Goal: Information Seeking & Learning: Learn about a topic

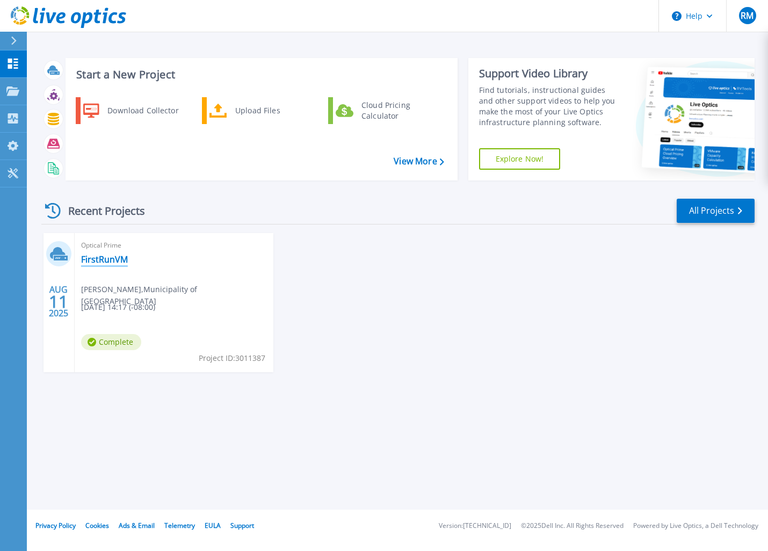
click at [104, 261] on link "FirstRunVM" at bounding box center [104, 259] width 47 height 11
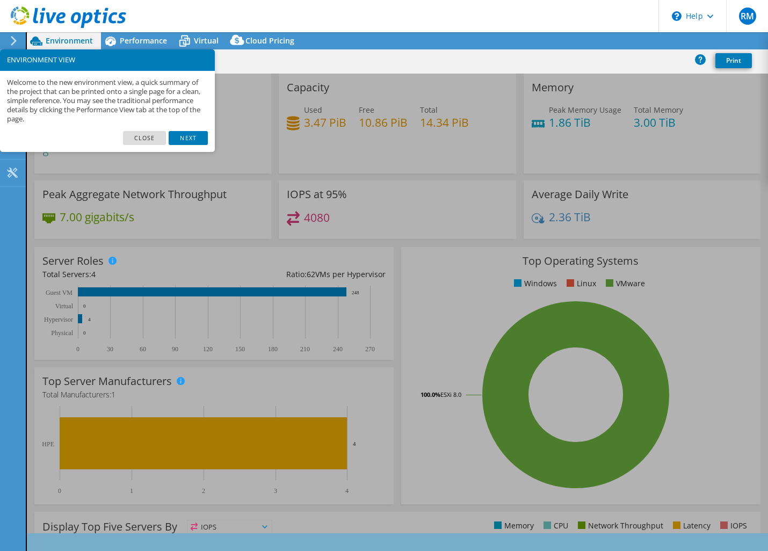
select select "USD"
click at [186, 138] on link "Next" at bounding box center [188, 138] width 39 height 14
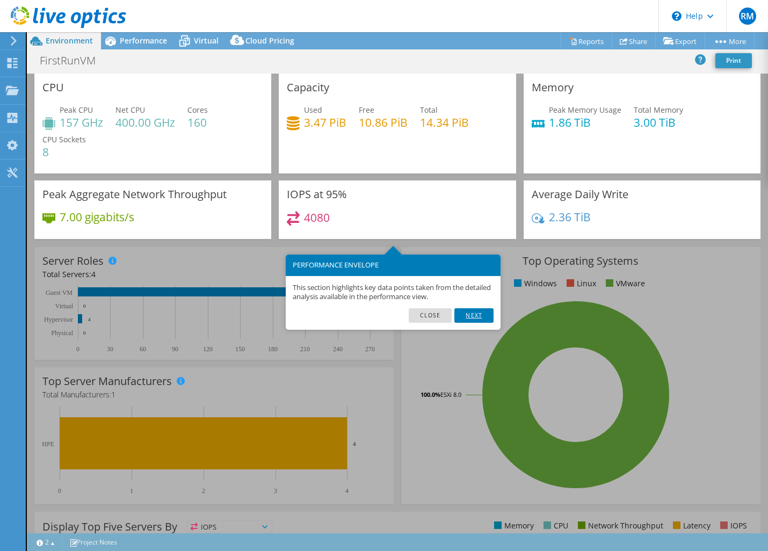
click at [480, 316] on link "Next" at bounding box center [473, 315] width 39 height 14
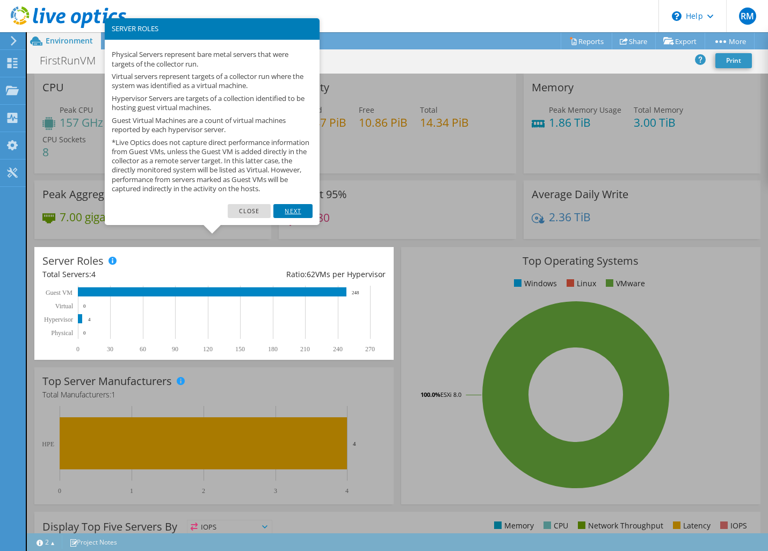
click at [296, 218] on link "Next" at bounding box center [292, 211] width 39 height 14
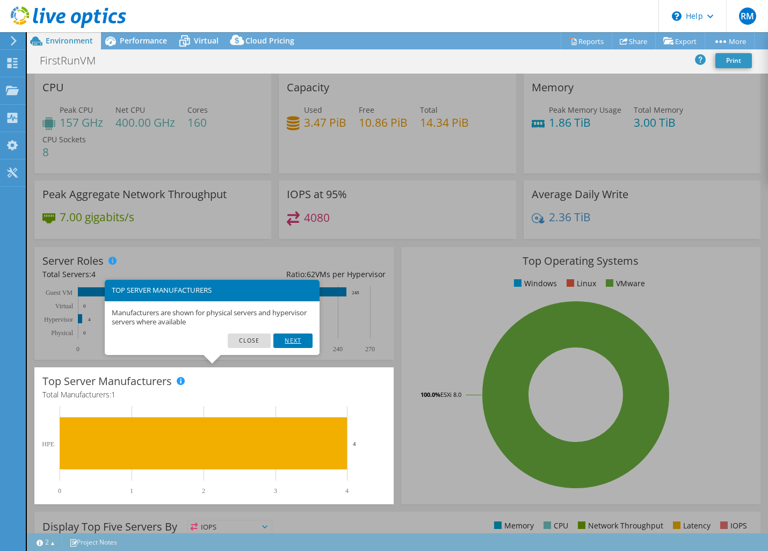
click at [303, 338] on link "Next" at bounding box center [292, 340] width 39 height 14
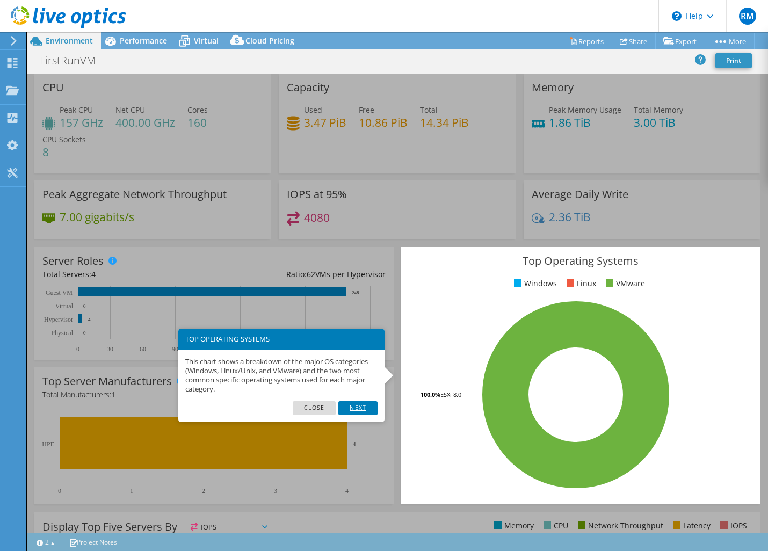
click at [358, 410] on link "Next" at bounding box center [357, 408] width 39 height 14
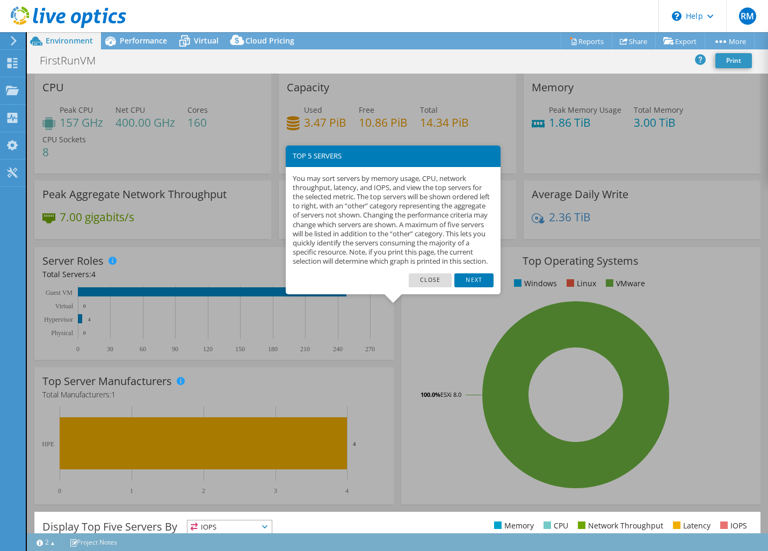
scroll to position [195, 0]
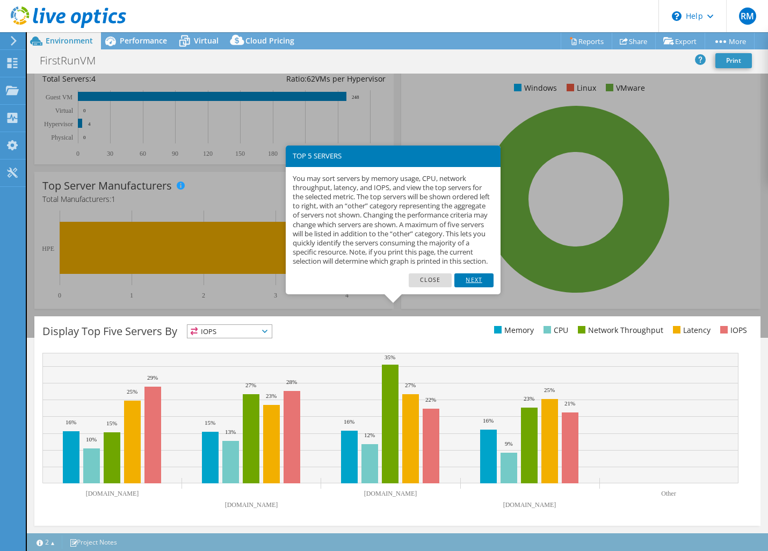
click at [476, 287] on link "Next" at bounding box center [473, 280] width 39 height 14
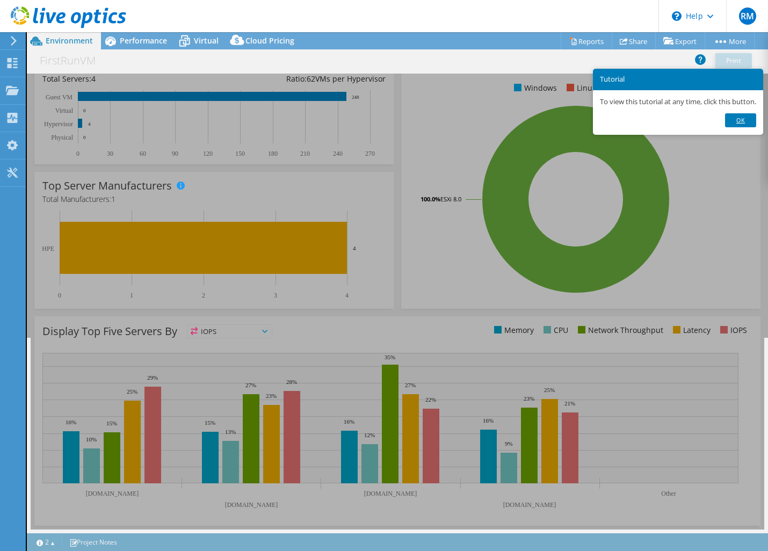
click at [745, 119] on link "Ok" at bounding box center [740, 120] width 31 height 14
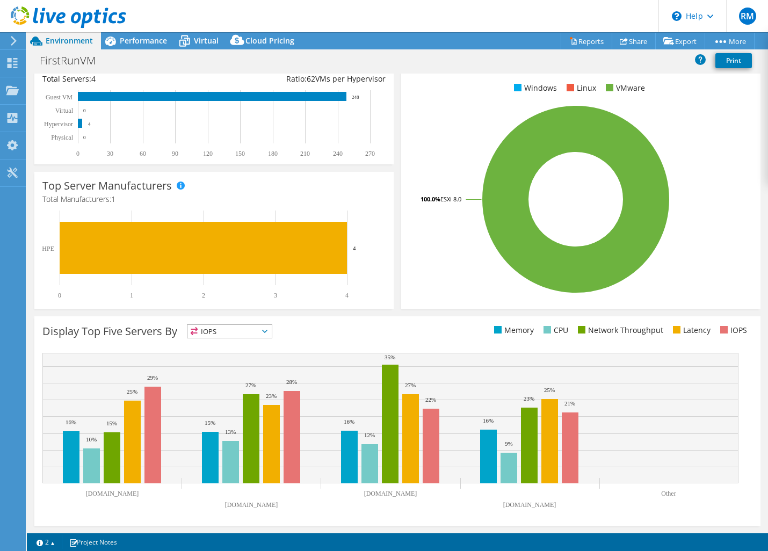
click at [270, 333] on span "IOPS" at bounding box center [229, 331] width 84 height 13
click at [253, 388] on li "Network Throughput" at bounding box center [229, 390] width 84 height 15
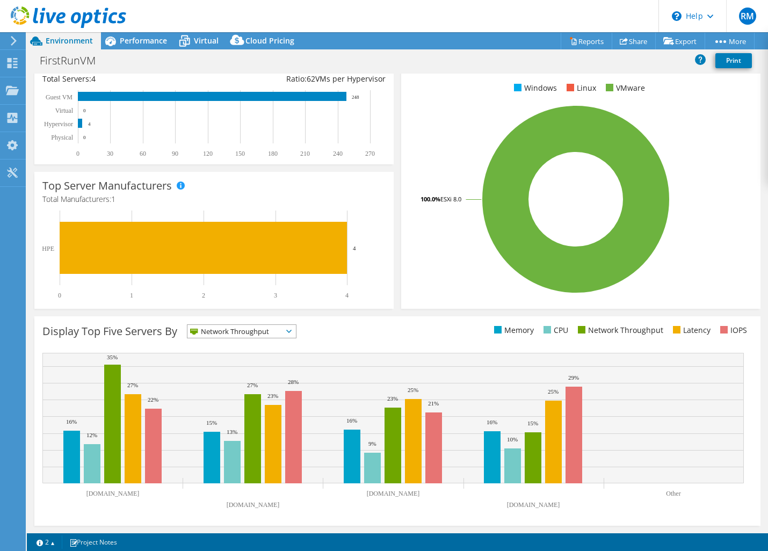
click at [290, 331] on icon at bounding box center [288, 331] width 5 height 3
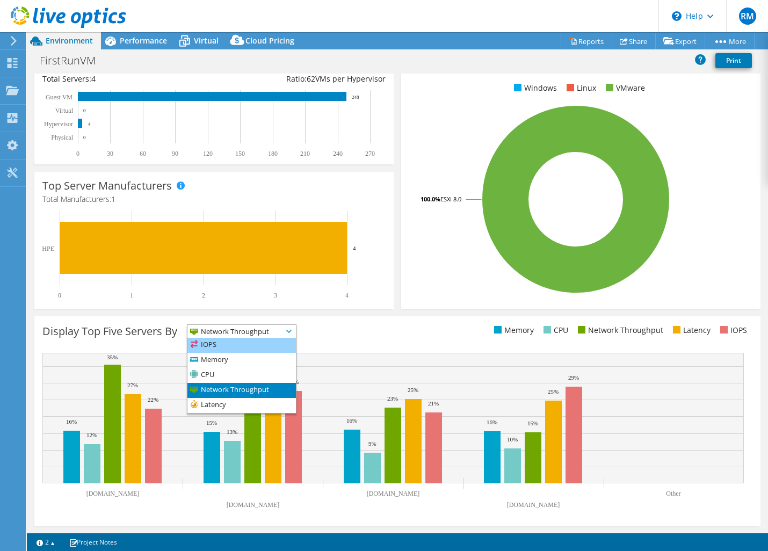
click at [218, 346] on li "IOPS" at bounding box center [241, 345] width 108 height 15
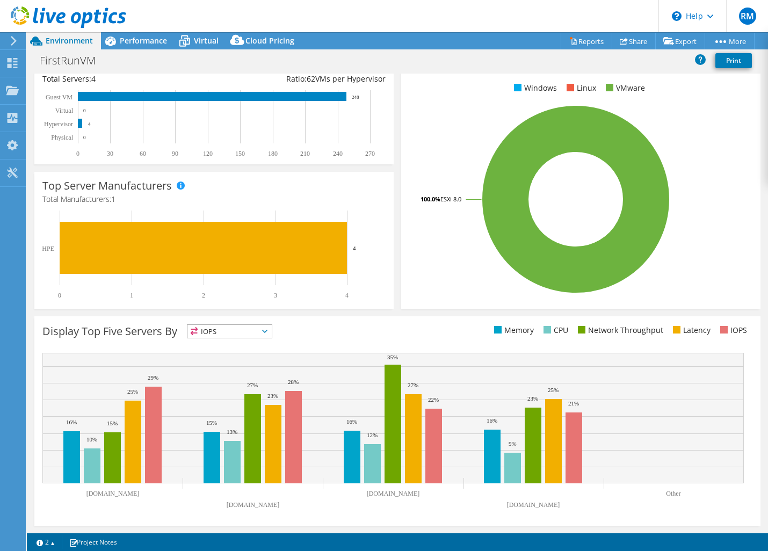
click at [272, 330] on span "IOPS" at bounding box center [229, 331] width 84 height 13
click at [262, 341] on li "IOPS" at bounding box center [229, 345] width 84 height 15
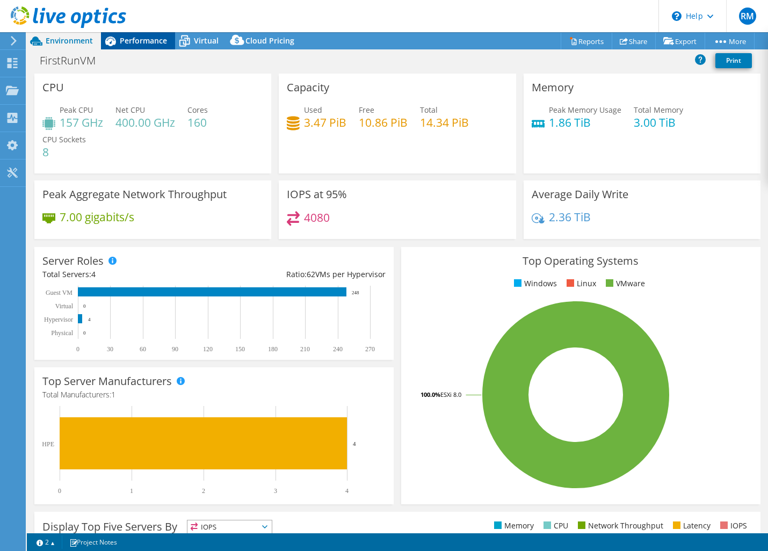
click at [135, 42] on span "Performance" at bounding box center [143, 40] width 47 height 10
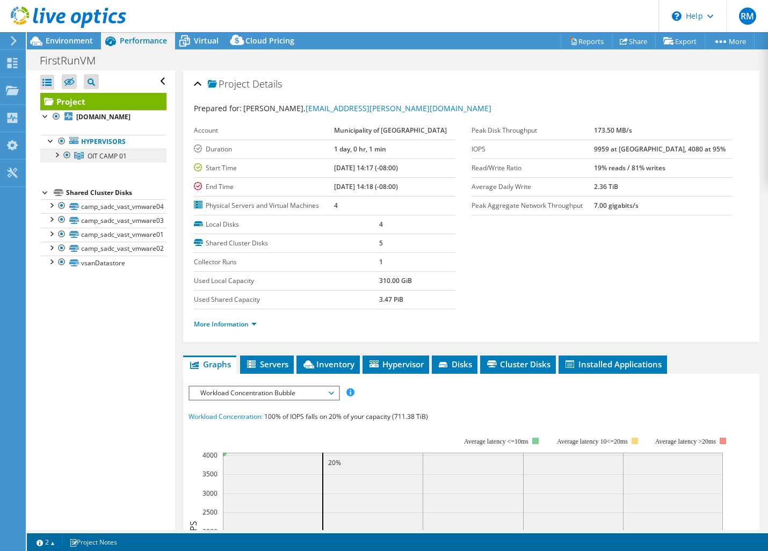
click at [103, 152] on span "OIT CAMP 01" at bounding box center [107, 155] width 39 height 9
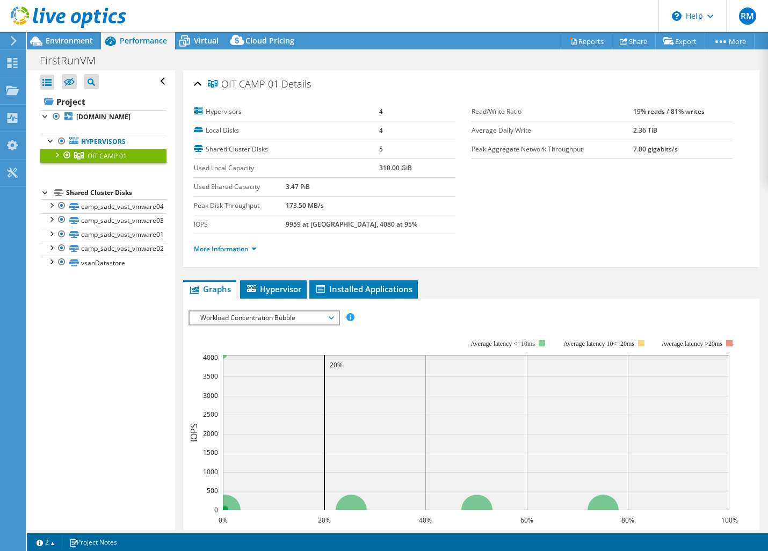
scroll to position [215, 0]
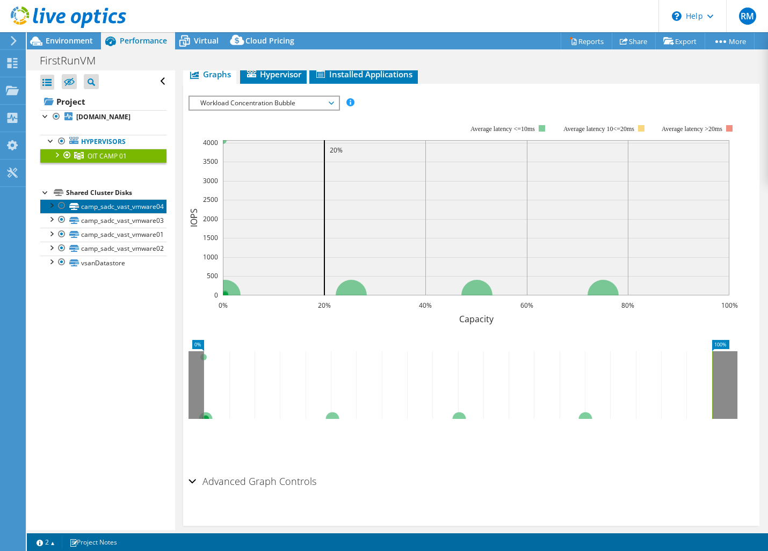
click at [98, 208] on link "camp_sadc_vast_vmware04" at bounding box center [103, 206] width 126 height 14
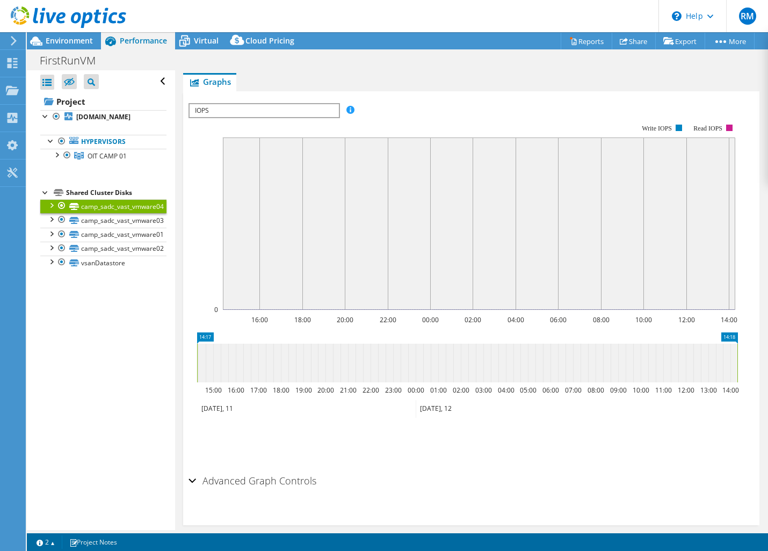
scroll to position [222, 0]
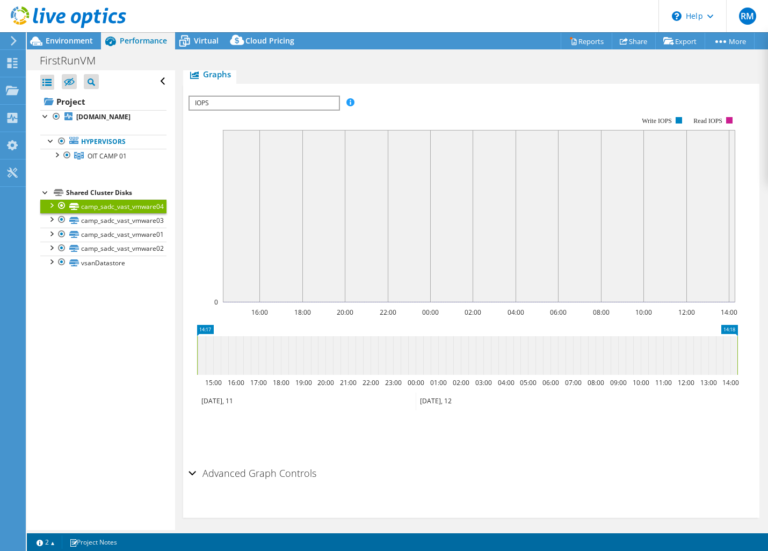
click at [50, 205] on div at bounding box center [51, 204] width 11 height 11
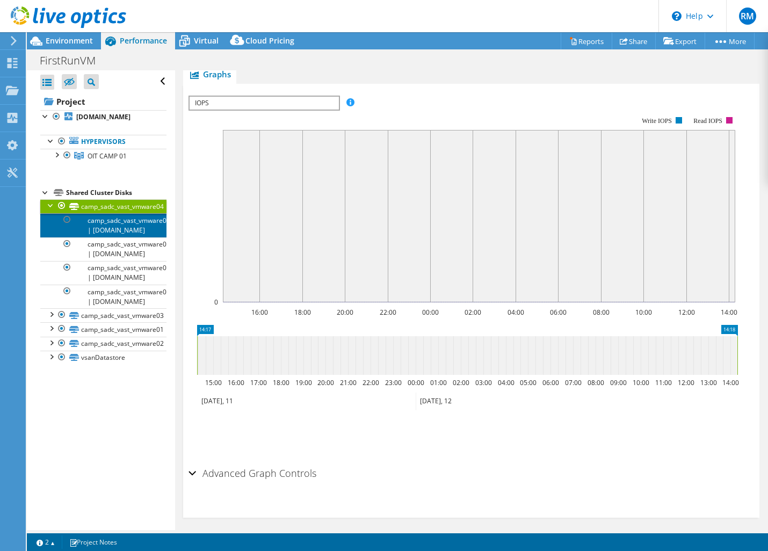
click at [103, 220] on link "camp_sadc_vast_vmware04 | moashstvm13.anc.muniverse.net" at bounding box center [103, 225] width 126 height 24
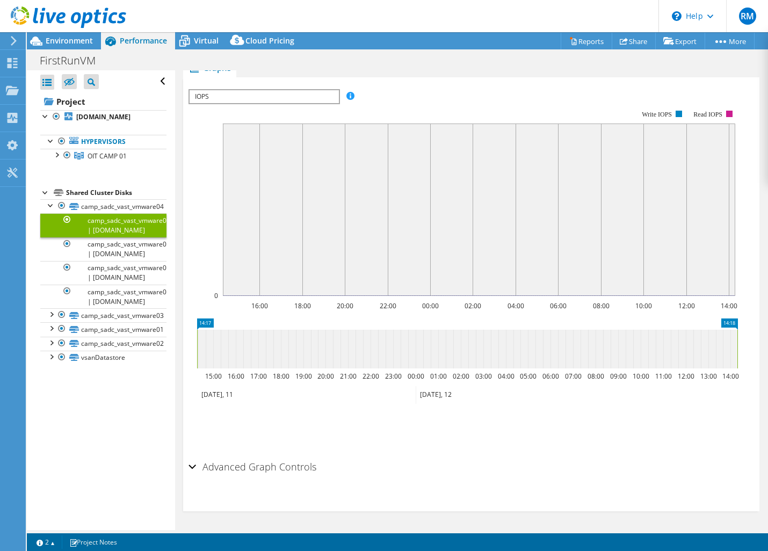
scroll to position [185, 0]
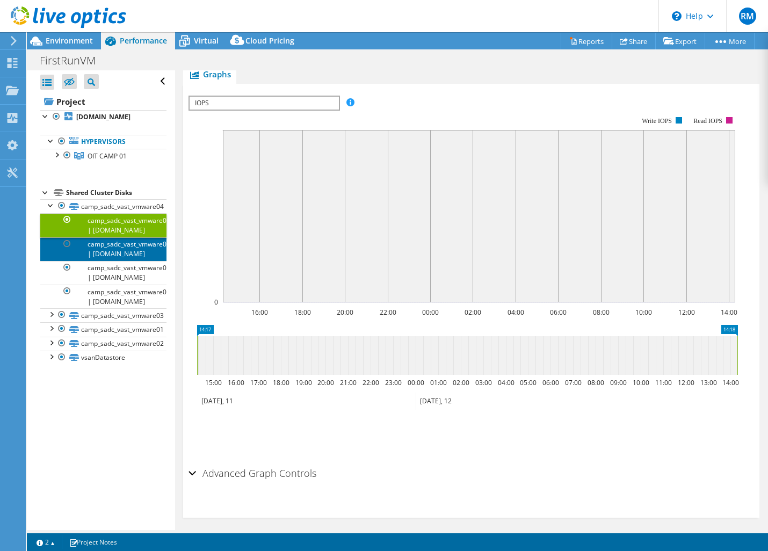
click at [122, 250] on link "camp_sadc_vast_vmware04 | moashstvm11.anc.muniverse.net" at bounding box center [103, 249] width 126 height 24
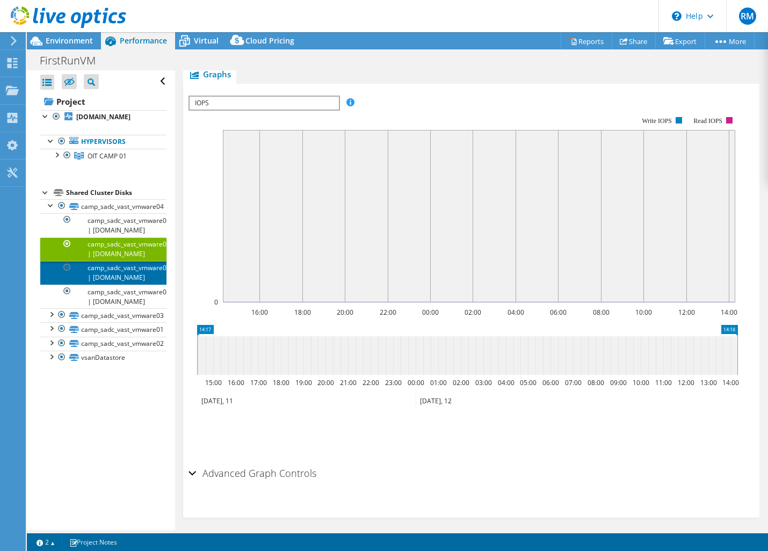
click at [115, 285] on link "camp_sadc_vast_vmware04 | moashstvm12.anc.muniverse.net" at bounding box center [103, 273] width 126 height 24
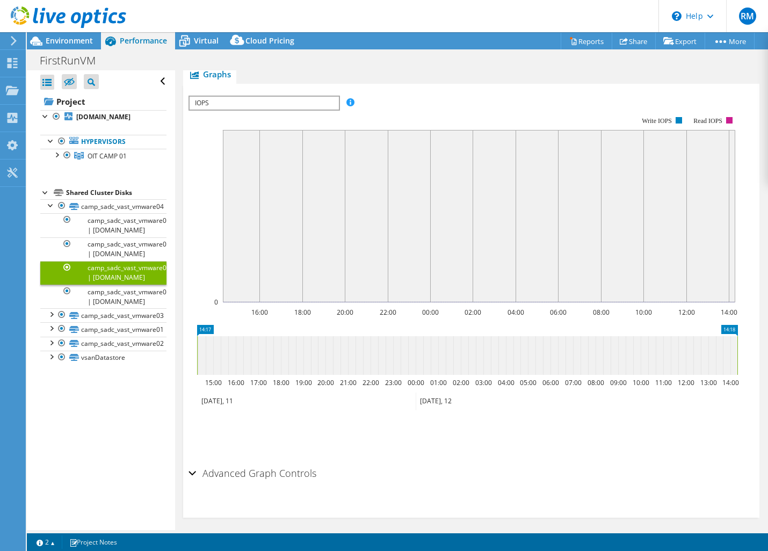
click at [44, 193] on div at bounding box center [45, 191] width 11 height 11
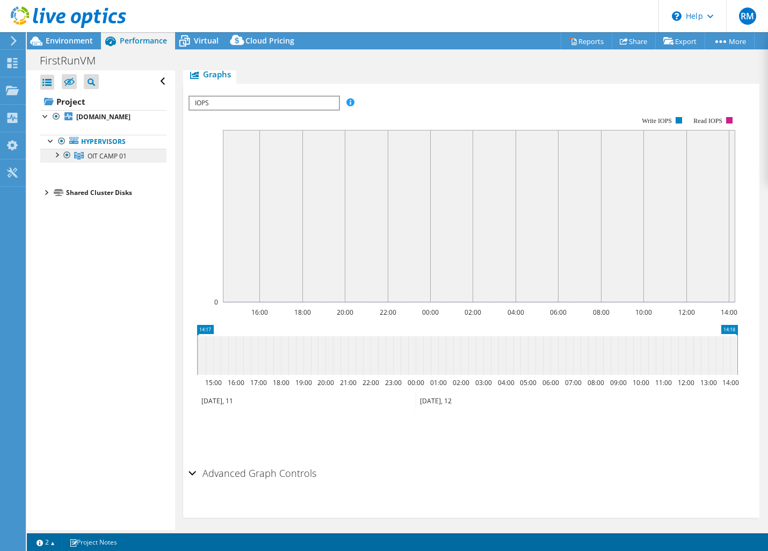
click at [93, 153] on span "OIT CAMP 01" at bounding box center [107, 155] width 39 height 9
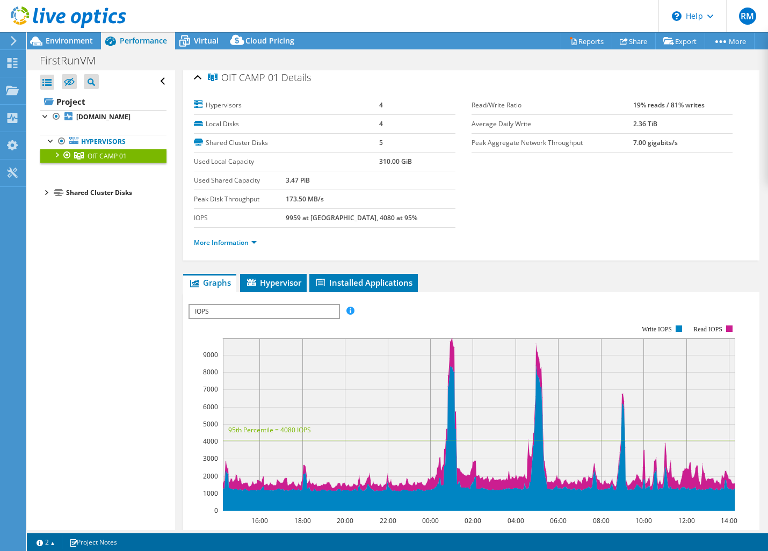
scroll to position [0, 0]
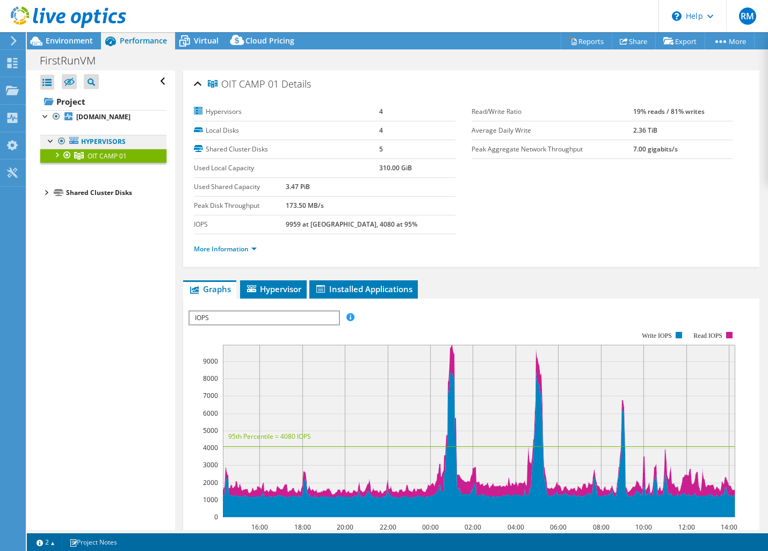
click at [93, 143] on link "Hypervisors" at bounding box center [103, 142] width 126 height 14
click at [44, 115] on div at bounding box center [45, 115] width 11 height 11
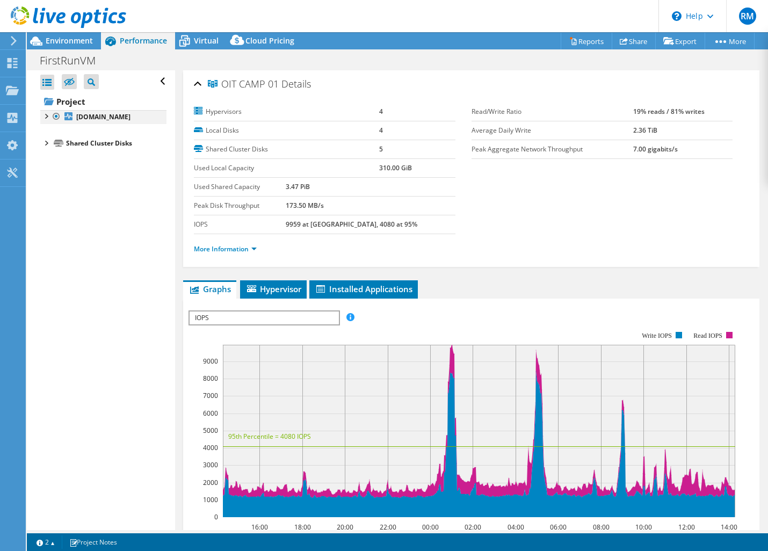
click at [47, 119] on div at bounding box center [45, 115] width 11 height 11
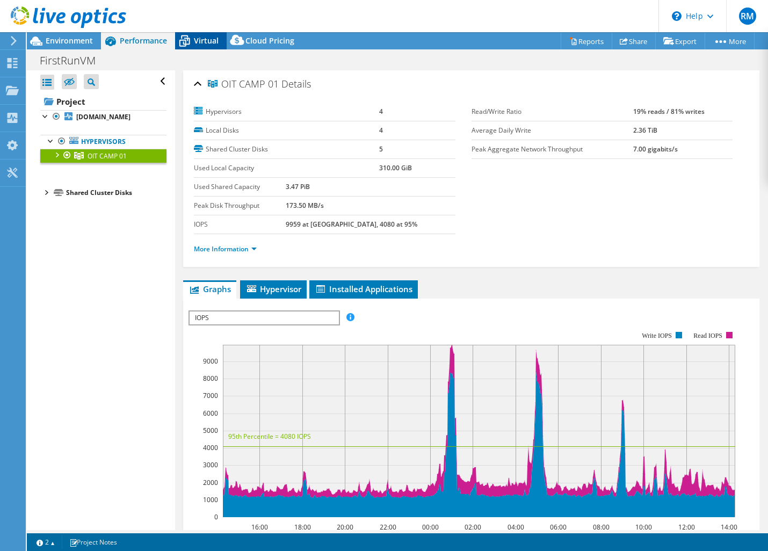
click at [199, 38] on span "Virtual" at bounding box center [206, 40] width 25 height 10
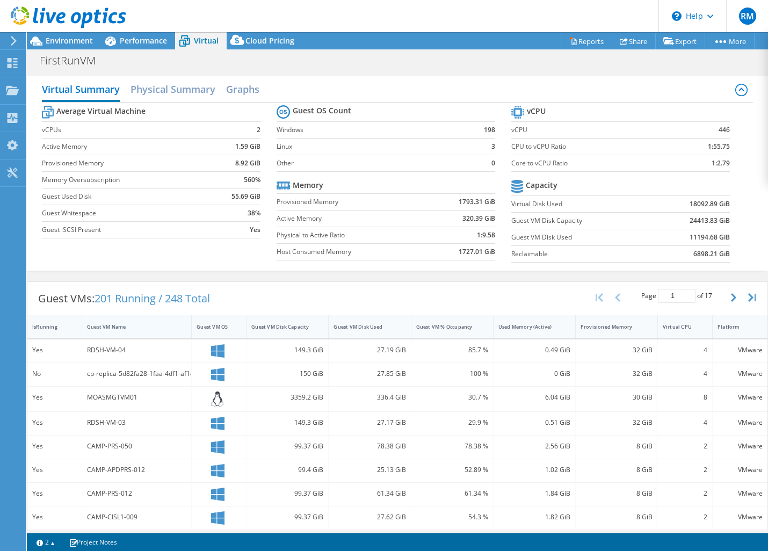
click at [104, 324] on div "Guest VM Name" at bounding box center [130, 326] width 86 height 7
click at [457, 328] on div "Guest VM % Occupancy" at bounding box center [445, 326] width 59 height 7
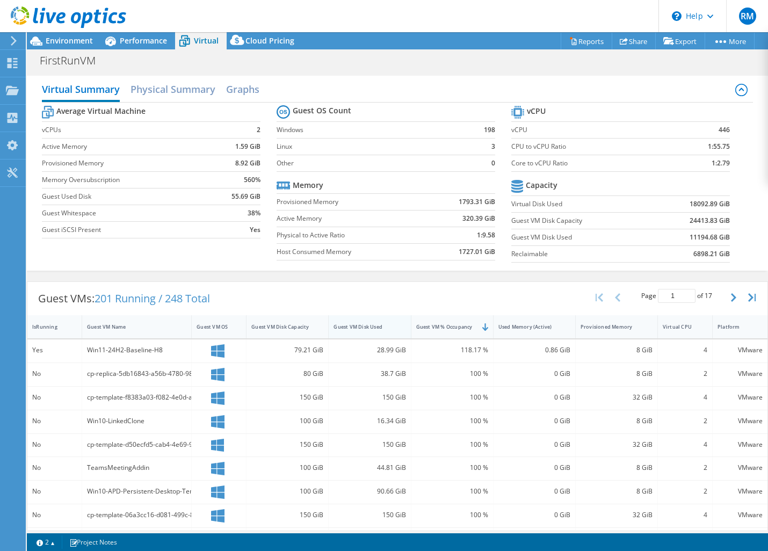
click at [366, 329] on div "Guest VM Disk Used" at bounding box center [362, 326] width 59 height 7
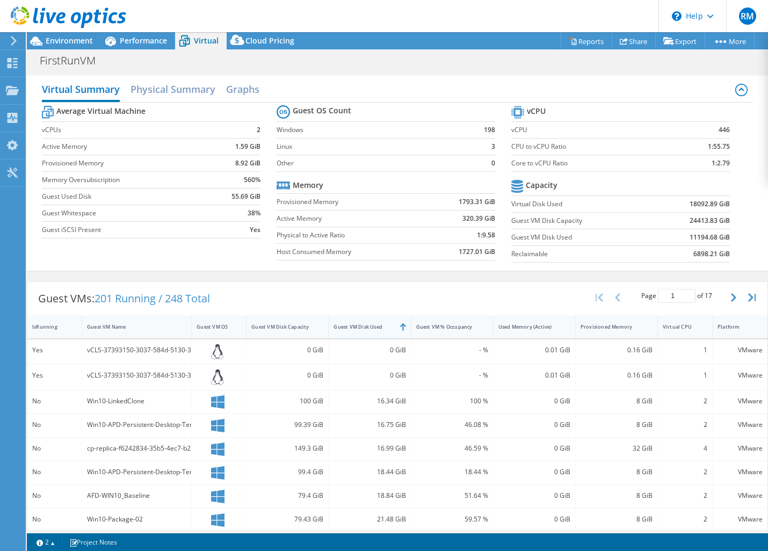
click at [366, 329] on div "Guest VM Disk Used" at bounding box center [362, 326] width 59 height 7
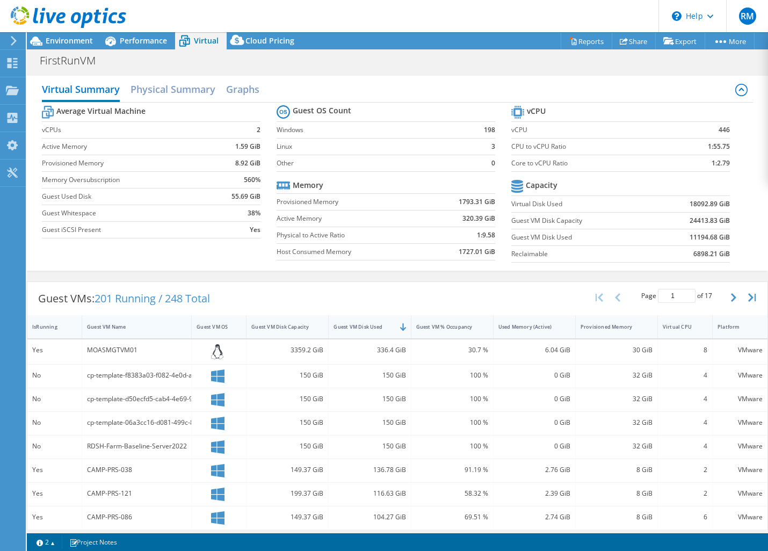
click at [112, 327] on div "Guest VM Name" at bounding box center [130, 326] width 86 height 7
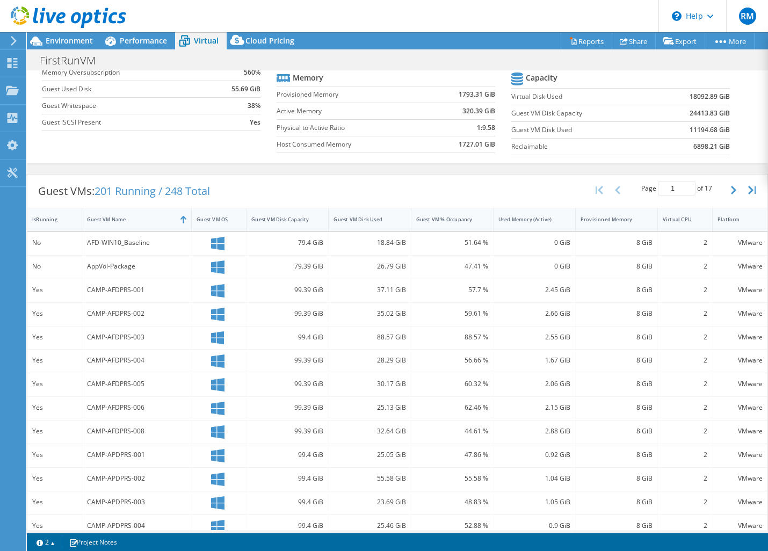
scroll to position [169, 0]
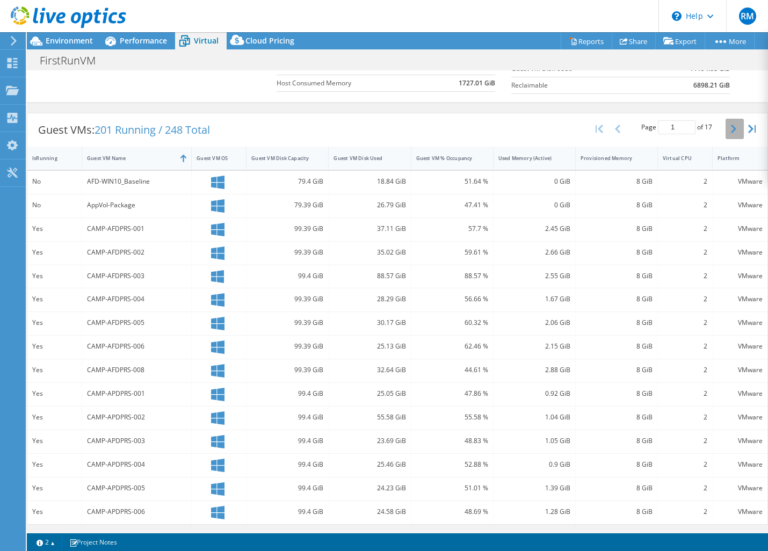
click at [731, 127] on icon "button" at bounding box center [733, 129] width 5 height 9
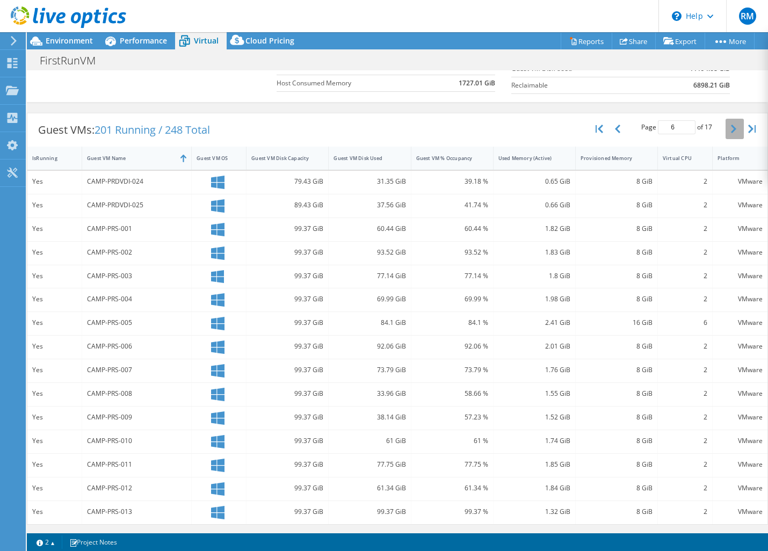
click at [731, 127] on icon "button" at bounding box center [733, 129] width 5 height 9
type input "8"
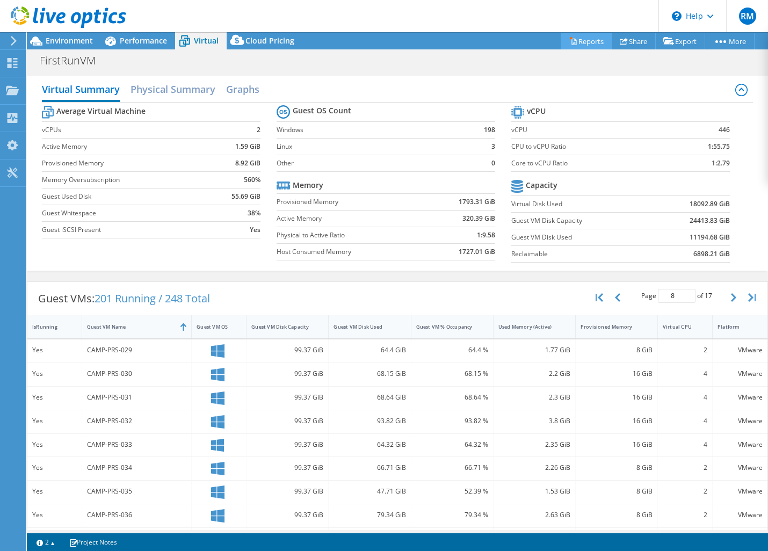
click at [578, 40] on link "Reports" at bounding box center [586, 41] width 52 height 17
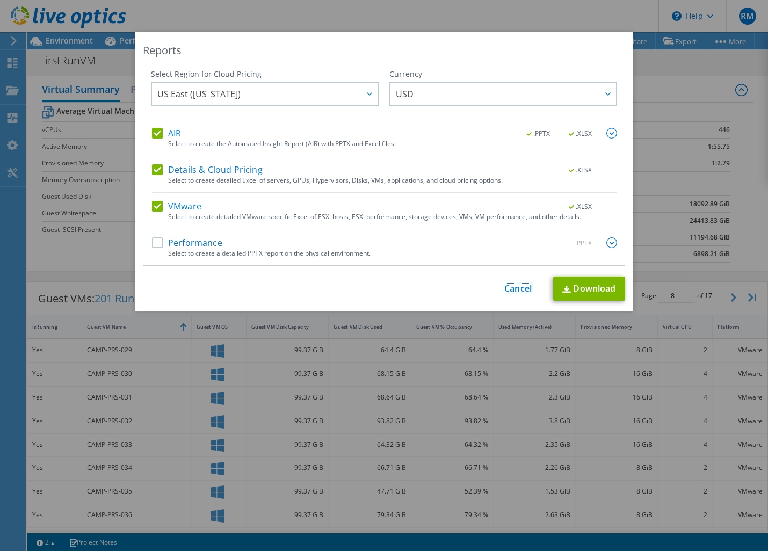
click at [504, 287] on link "Cancel" at bounding box center [517, 288] width 27 height 10
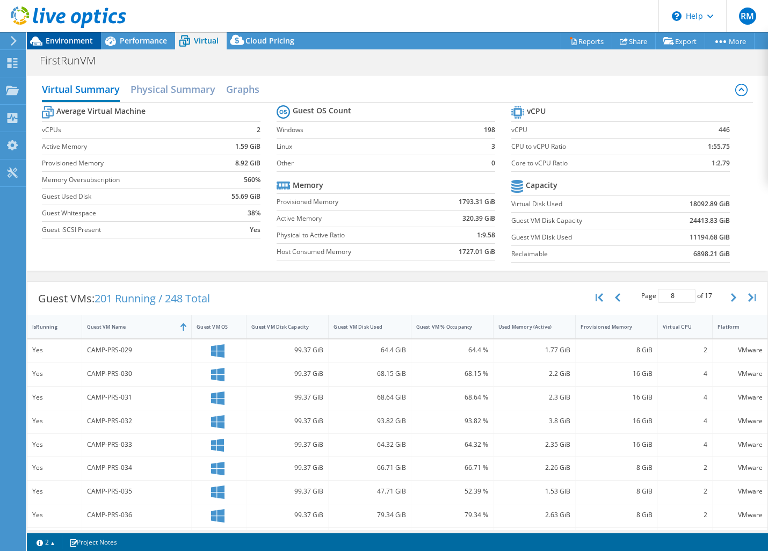
click at [77, 38] on span "Environment" at bounding box center [69, 40] width 47 height 10
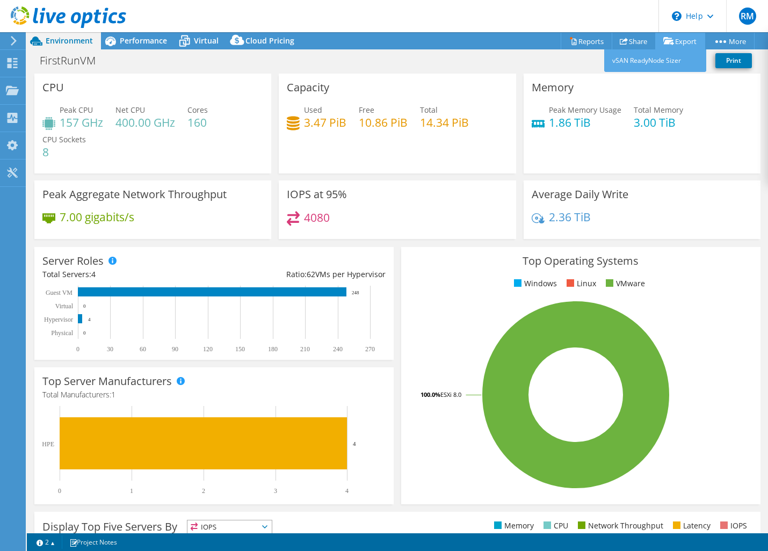
click at [679, 39] on link "Export" at bounding box center [680, 41] width 50 height 17
click at [676, 40] on link "Export" at bounding box center [680, 41] width 50 height 17
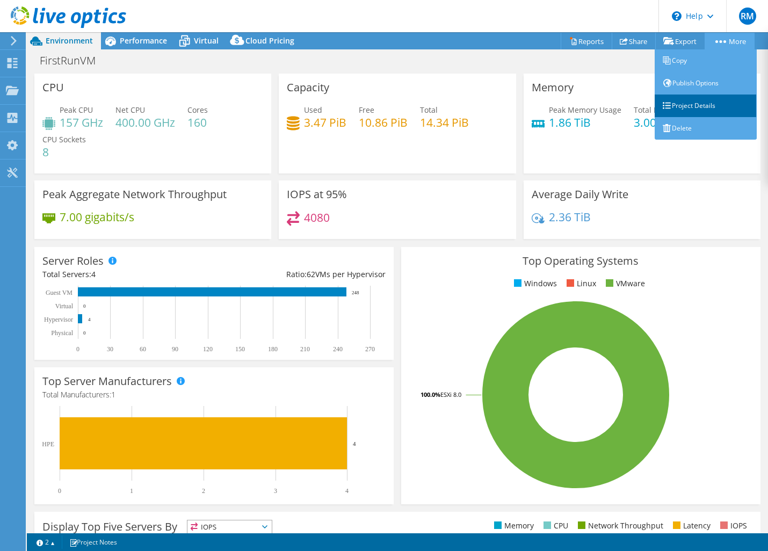
click at [700, 108] on link "Project Details" at bounding box center [705, 105] width 102 height 23
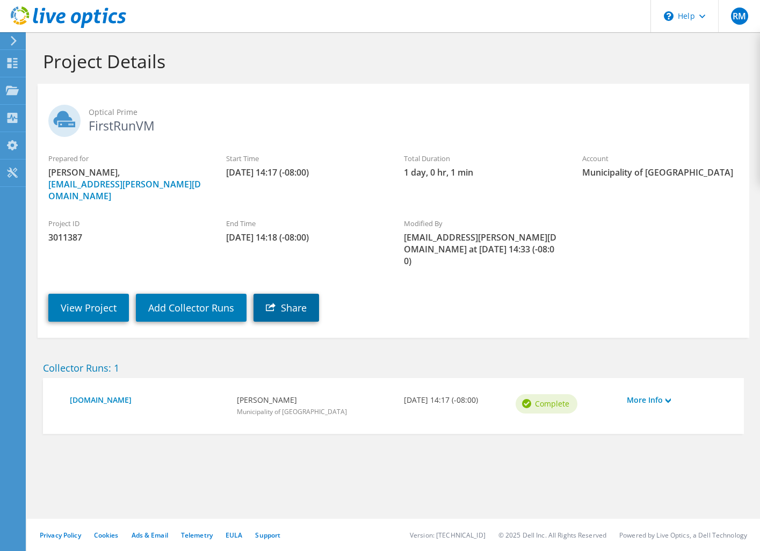
click at [302, 294] on link "Share" at bounding box center [285, 308] width 65 height 28
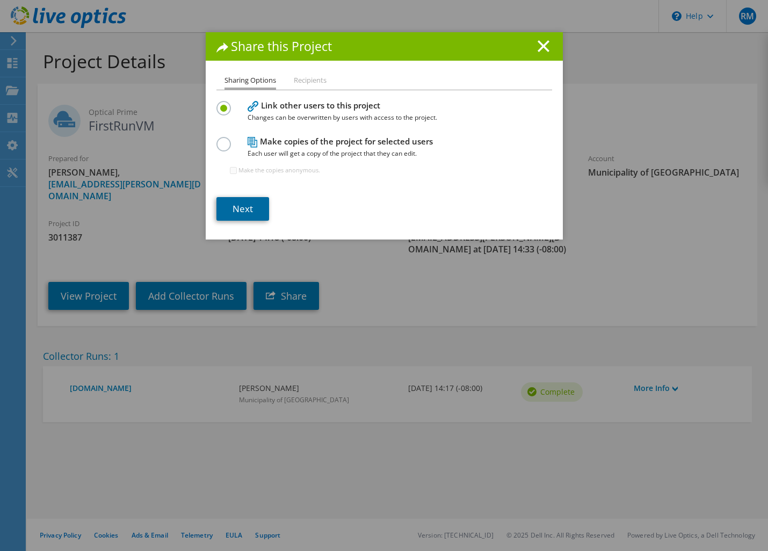
click at [249, 205] on link "Next" at bounding box center [242, 209] width 53 height 24
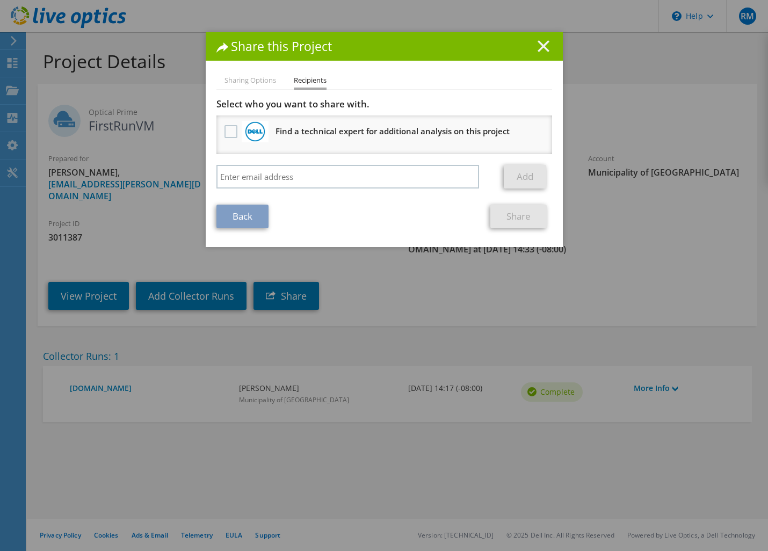
click at [541, 45] on line at bounding box center [543, 46] width 11 height 11
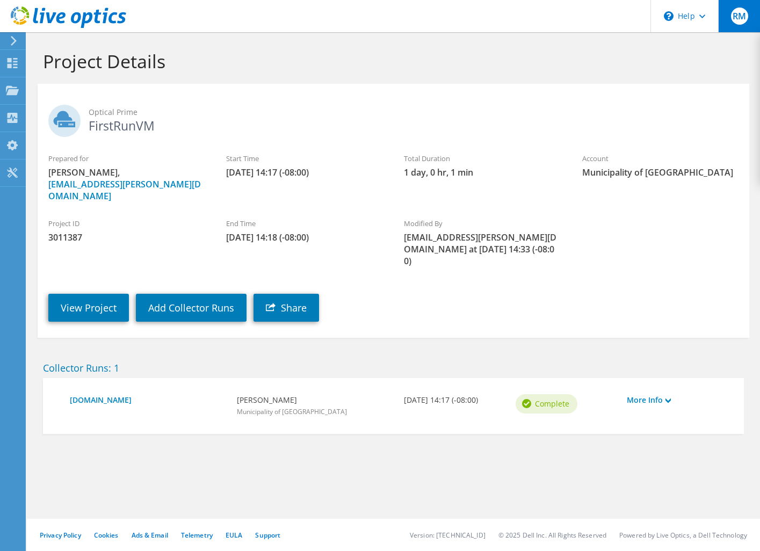
click at [740, 13] on span "RM" at bounding box center [739, 16] width 17 height 17
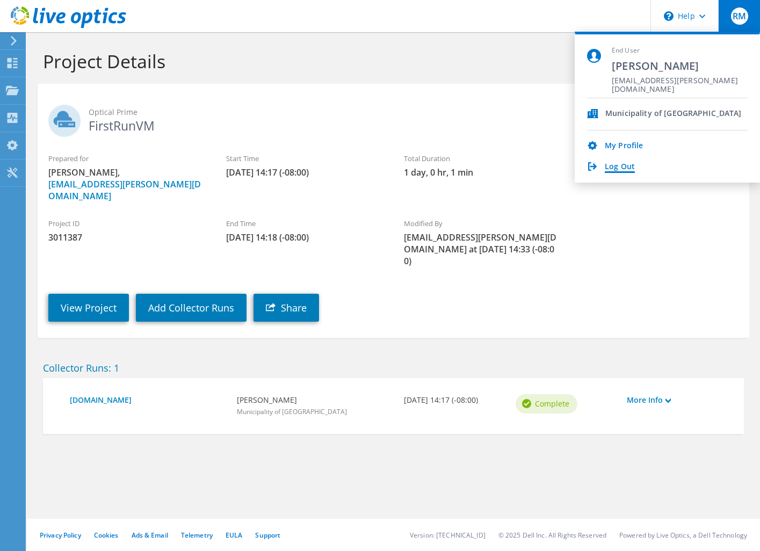
click at [615, 165] on link "Log Out" at bounding box center [619, 167] width 30 height 10
